Goal: Communication & Community: Answer question/provide support

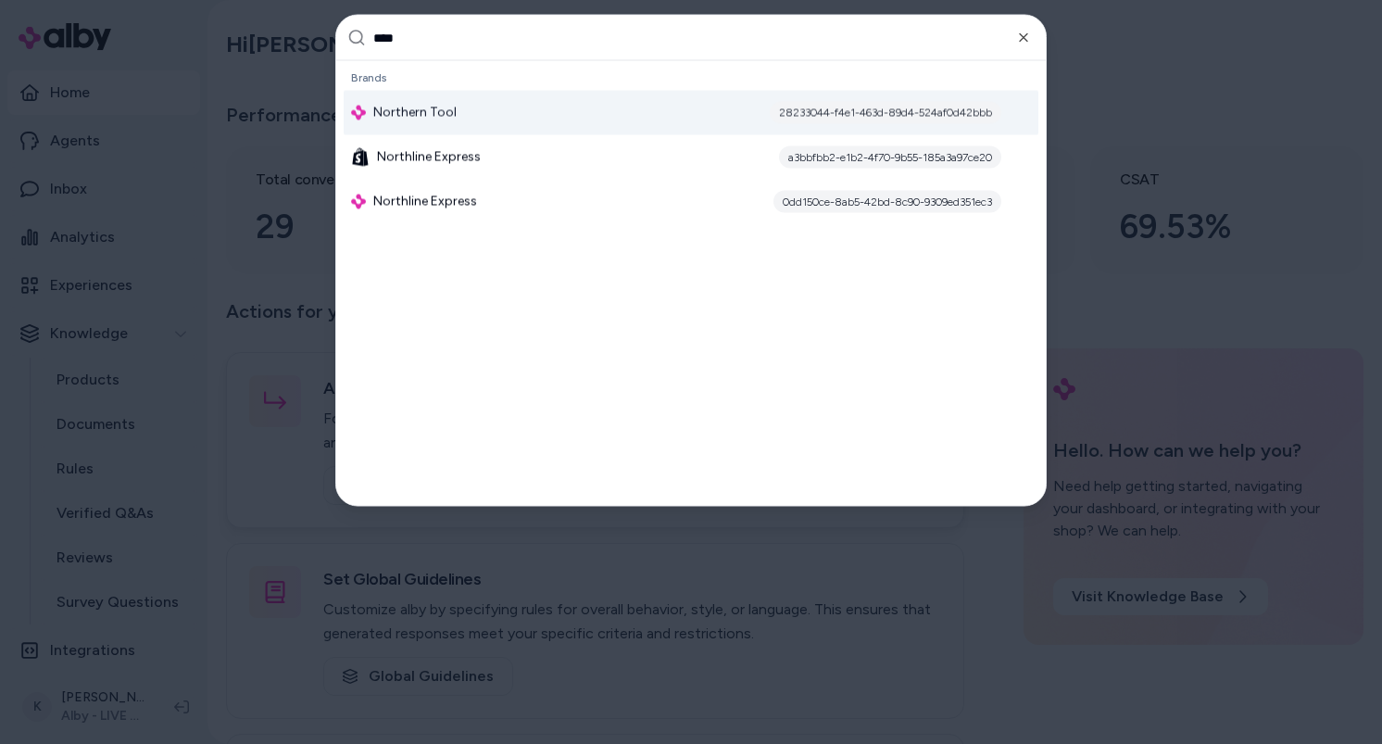
type input "*****"
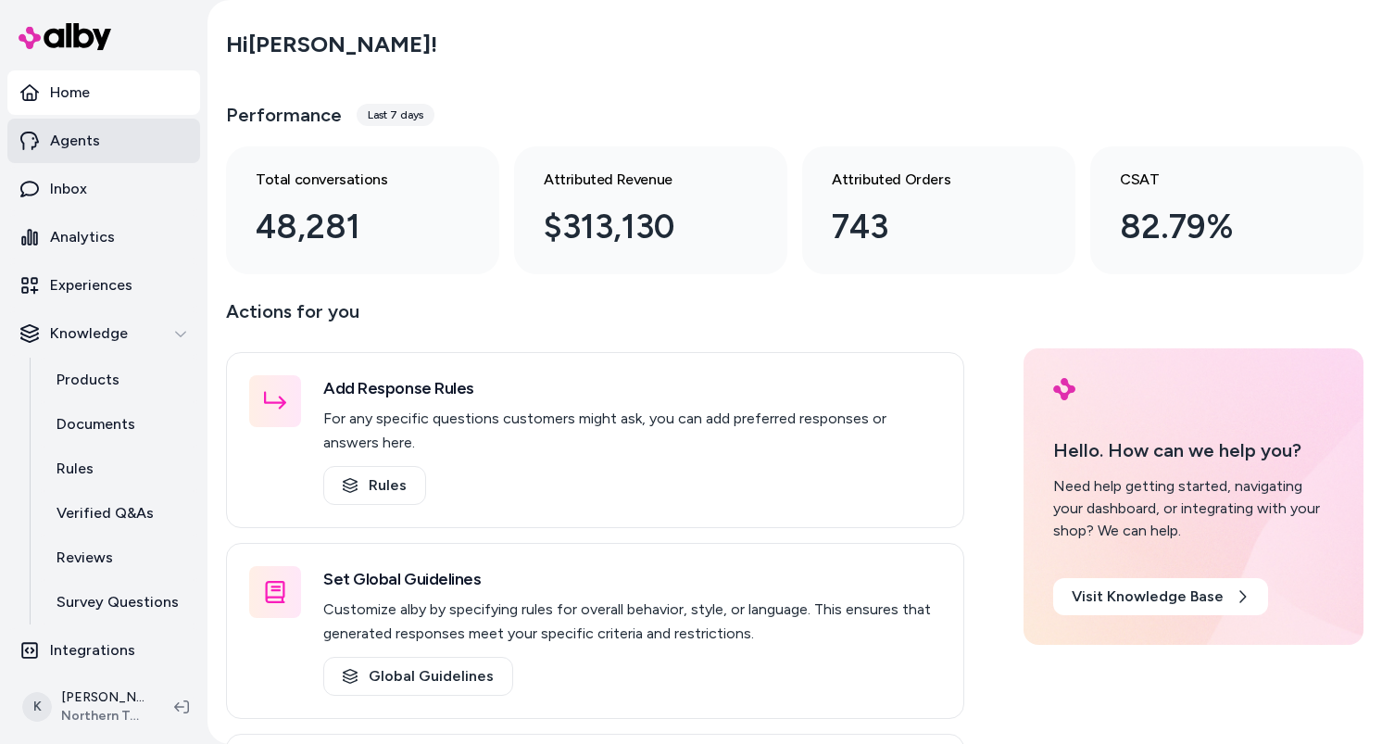
click at [107, 149] on link "Agents" at bounding box center [103, 141] width 193 height 44
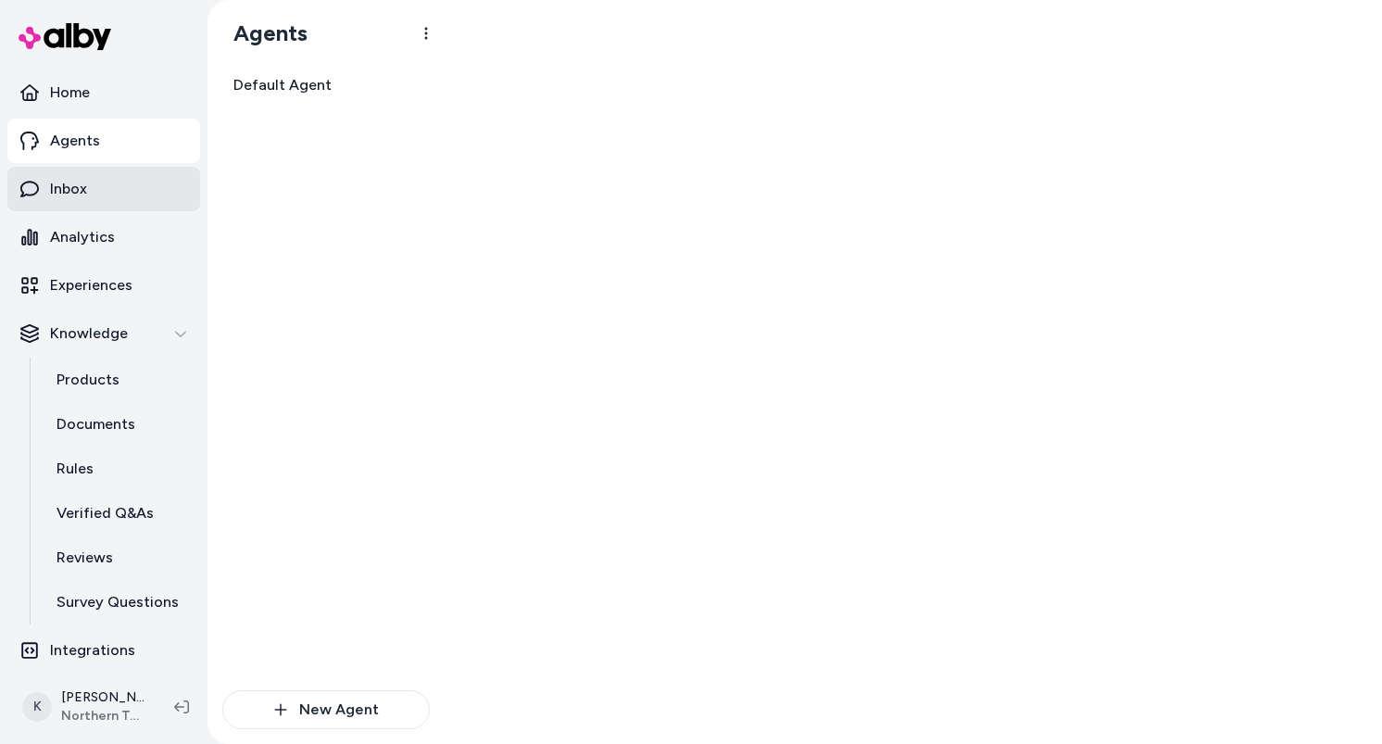
click at [95, 201] on link "Inbox" at bounding box center [103, 189] width 193 height 44
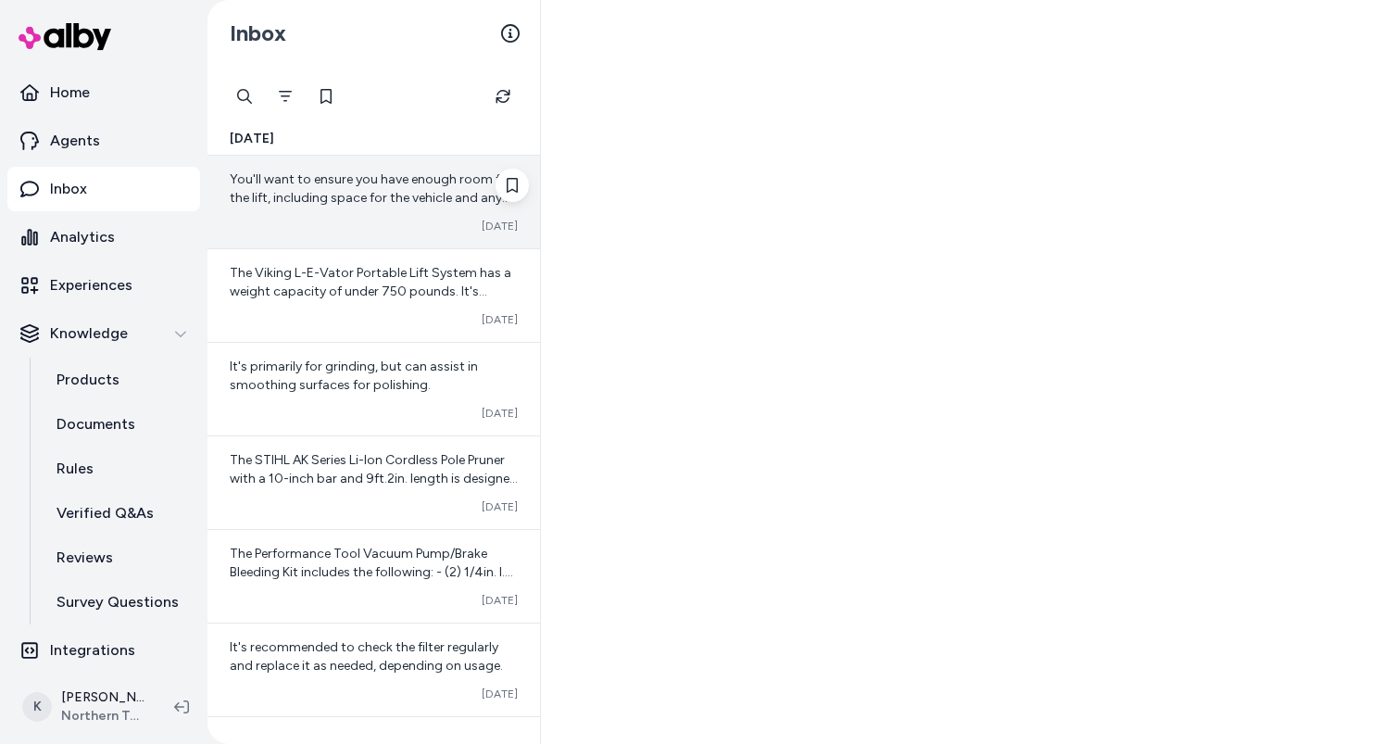
click at [389, 188] on div "You'll want to ensure you have enough room for the lift, including space for th…" at bounding box center [374, 188] width 288 height 37
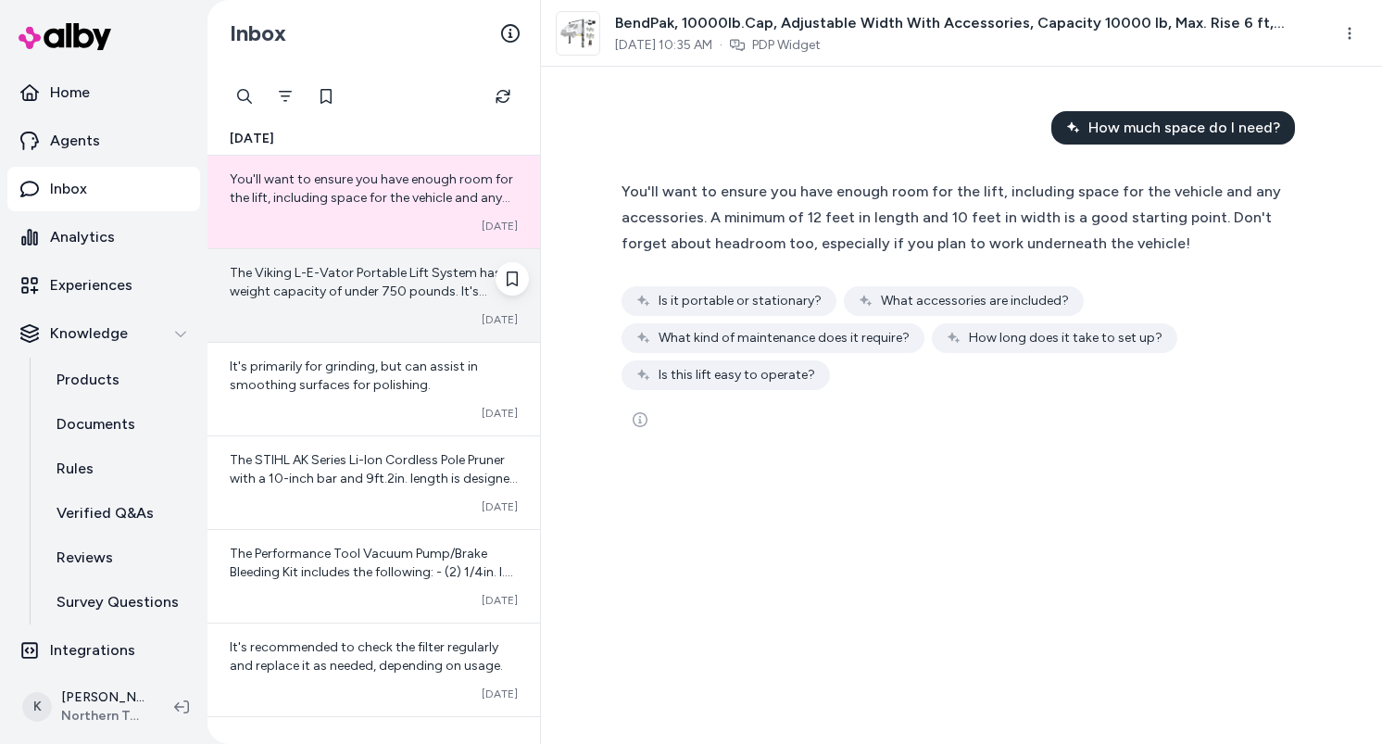
click at [373, 298] on span "The Viking L-E-Vator Portable Lift System has a weight capacity of under 750 po…" at bounding box center [373, 319] width 287 height 108
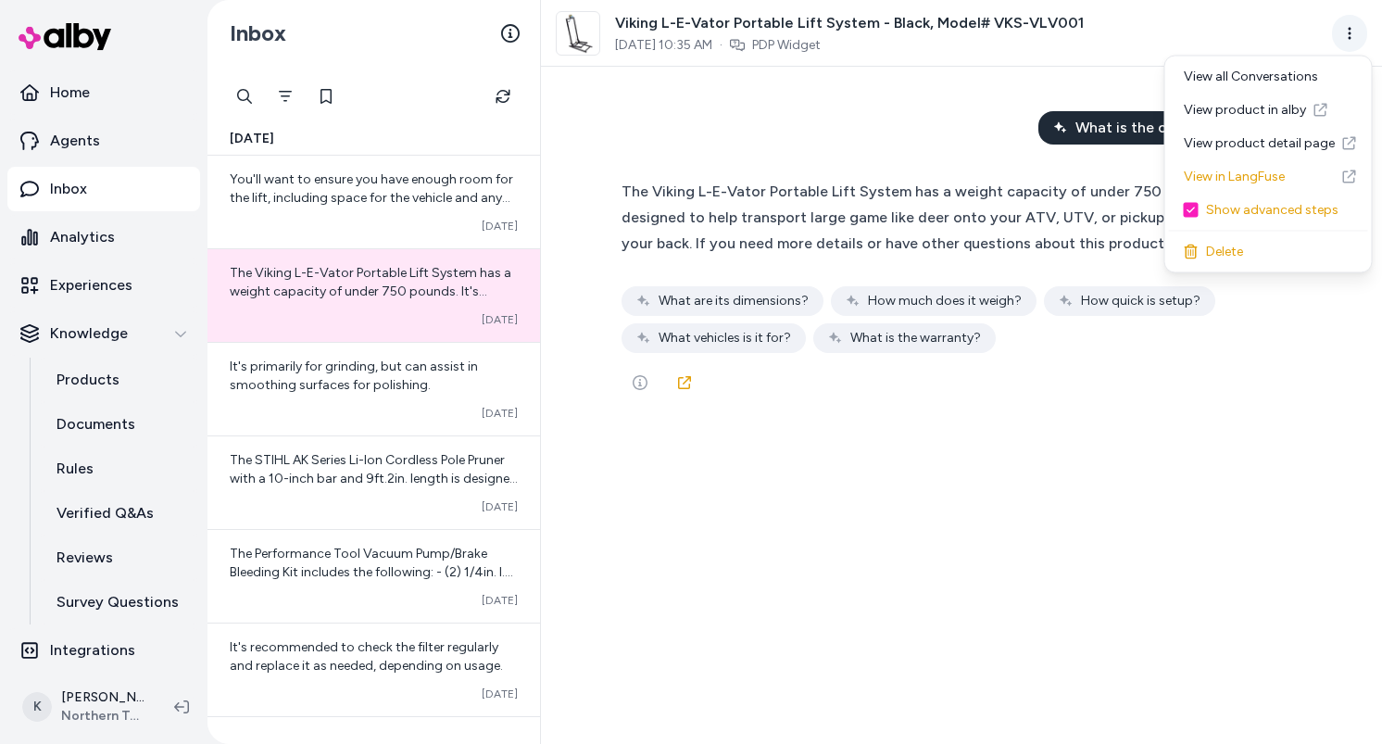
click at [1354, 39] on html "Home Agents Inbox Analytics Experiences Knowledge Products Documents Rules Veri…" at bounding box center [691, 372] width 1382 height 744
click at [1284, 173] on link "View in LangFuse" at bounding box center [1268, 176] width 199 height 33
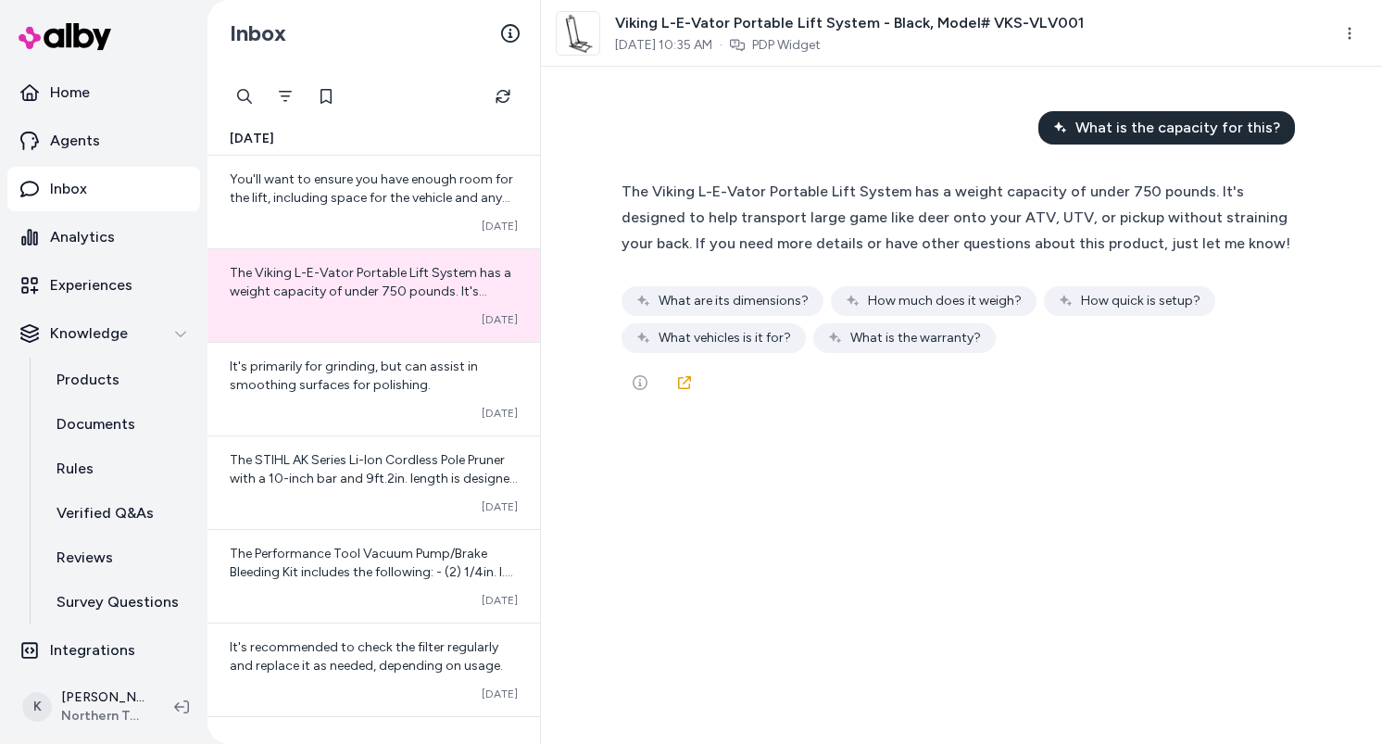
click at [1211, 215] on span "The Viking L-E-Vator Portable Lift System has a weight capacity of under 750 po…" at bounding box center [955, 216] width 669 height 69
click at [693, 386] on link at bounding box center [684, 382] width 37 height 37
